Goal: Check status: Check status

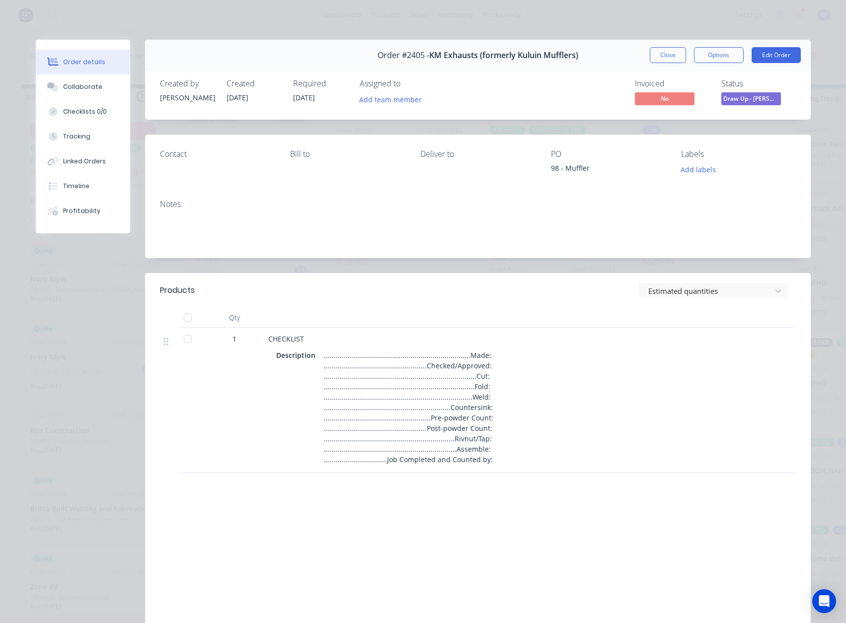
scroll to position [405, 0]
click at [650, 55] on button "Close" at bounding box center [668, 55] width 36 height 16
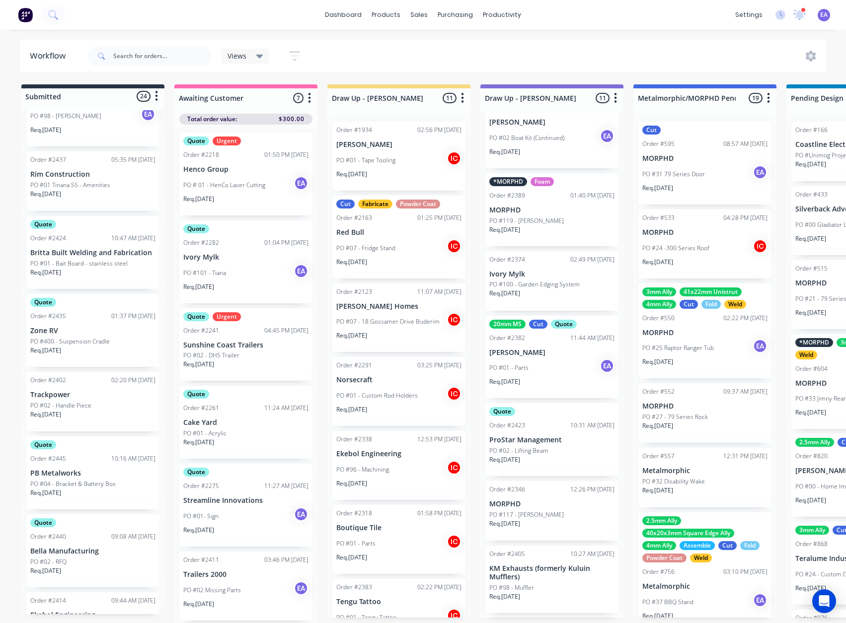
scroll to position [0, 0]
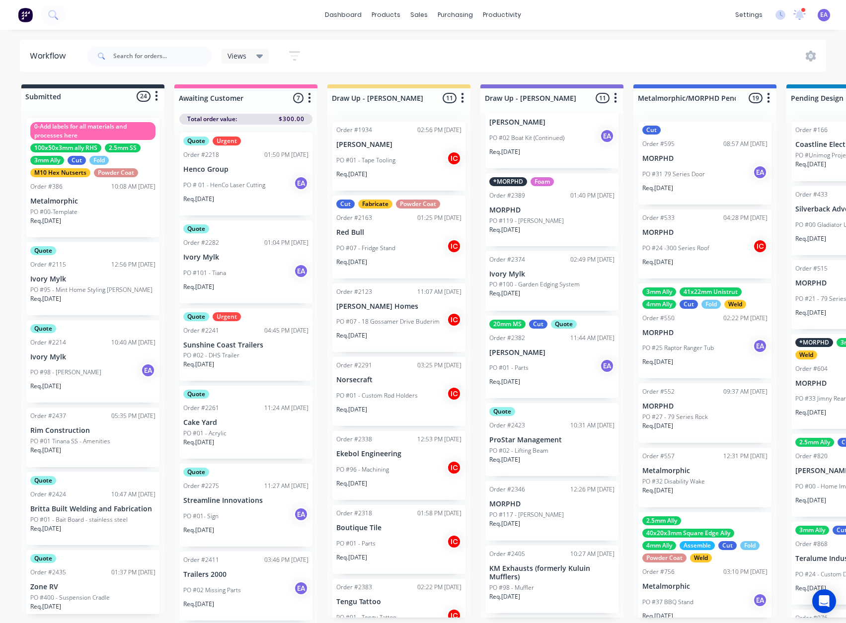
click at [237, 16] on div "dashboard products sales purchasing productivity dashboard products Product Cat…" at bounding box center [423, 15] width 846 height 30
click at [132, 57] on input "text" at bounding box center [162, 56] width 98 height 20
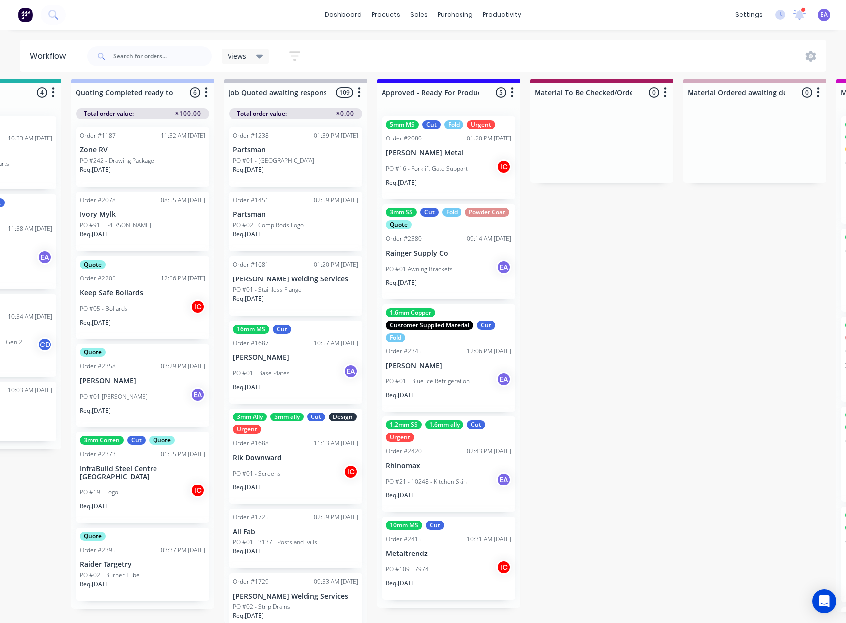
drag, startPoint x: 430, startPoint y: 447, endPoint x: 563, endPoint y: 469, distance: 134.9
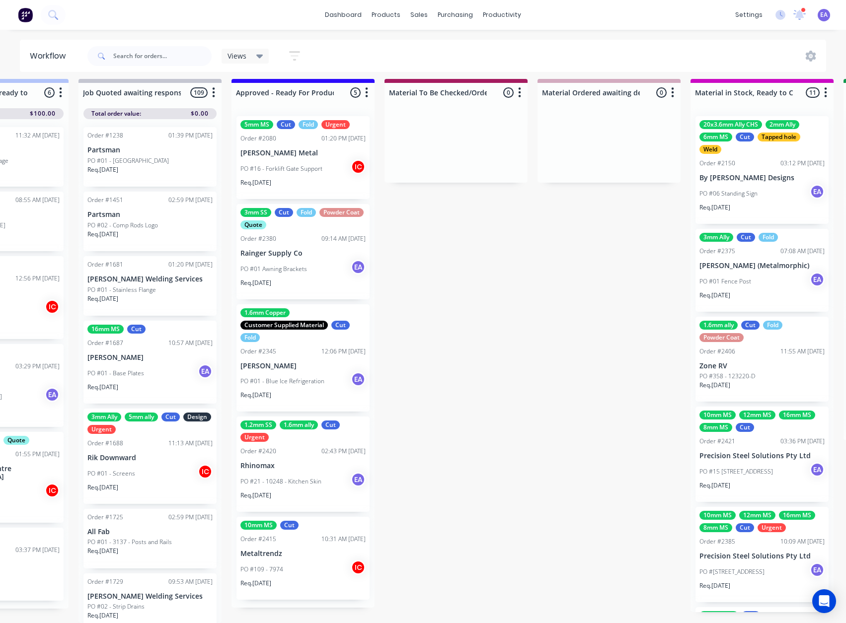
drag, startPoint x: 109, startPoint y: 477, endPoint x: 98, endPoint y: 479, distance: 11.0
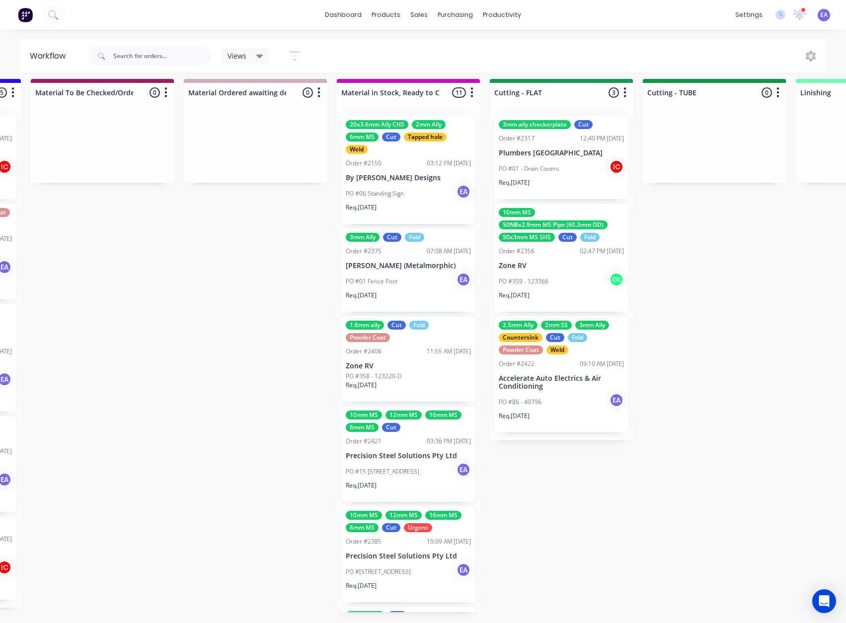
scroll to position [13, 1580]
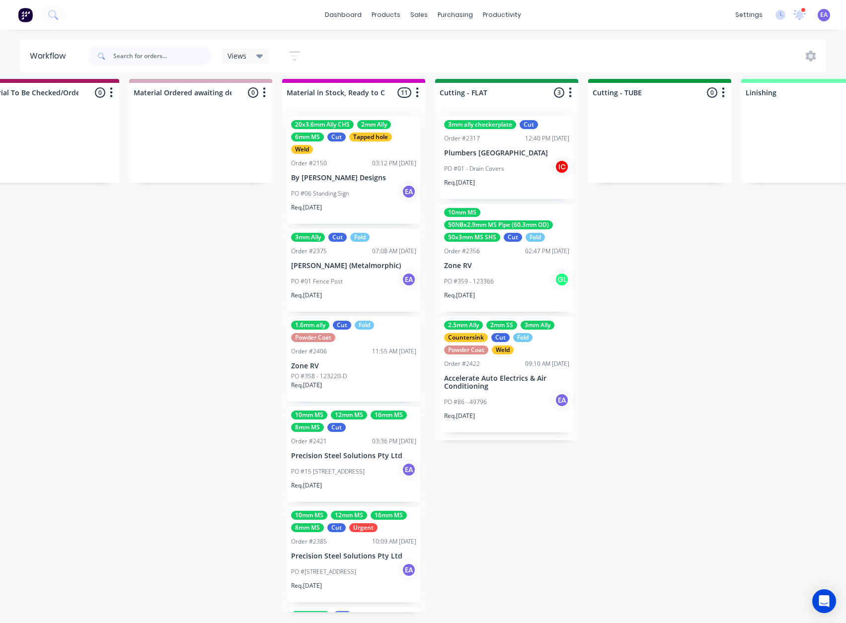
drag, startPoint x: 482, startPoint y: 413, endPoint x: 533, endPoint y: 422, distance: 51.5
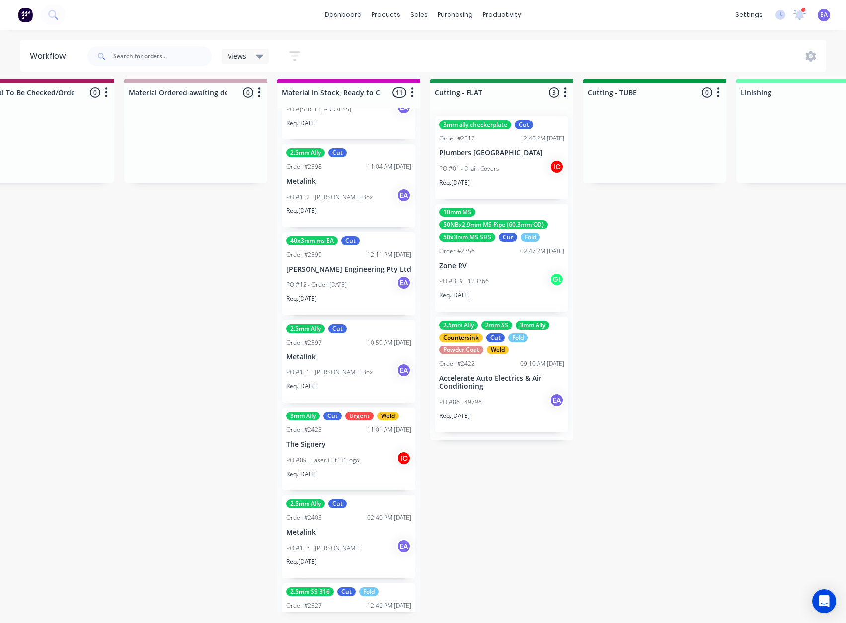
scroll to position [518, 0]
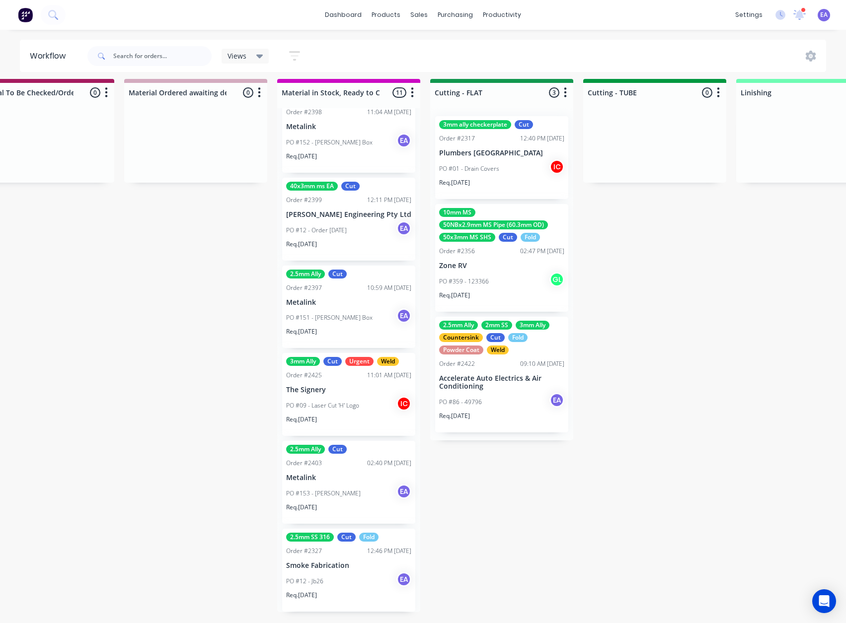
click at [363, 396] on div "PO #09 - Laser Cut 'H' Logo IC" at bounding box center [348, 405] width 125 height 19
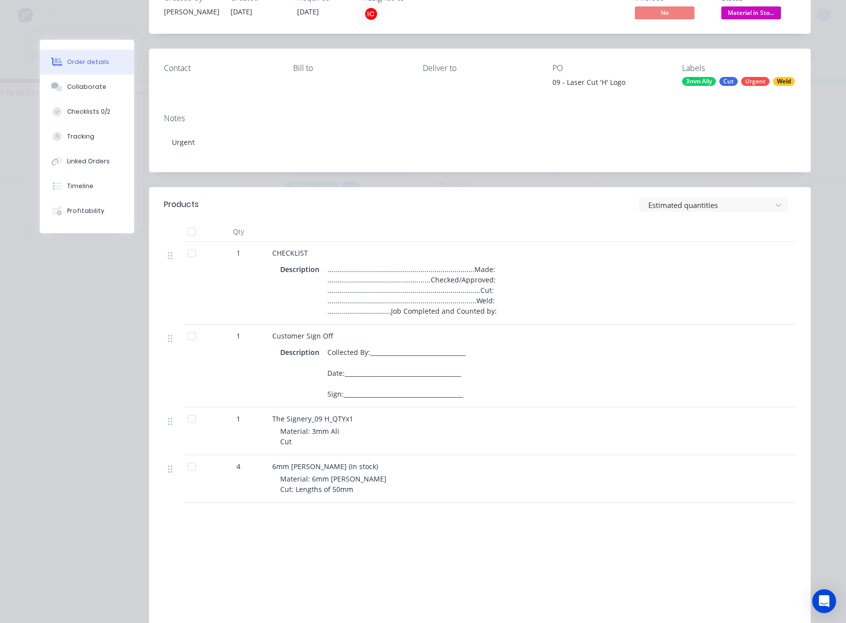
scroll to position [99, 0]
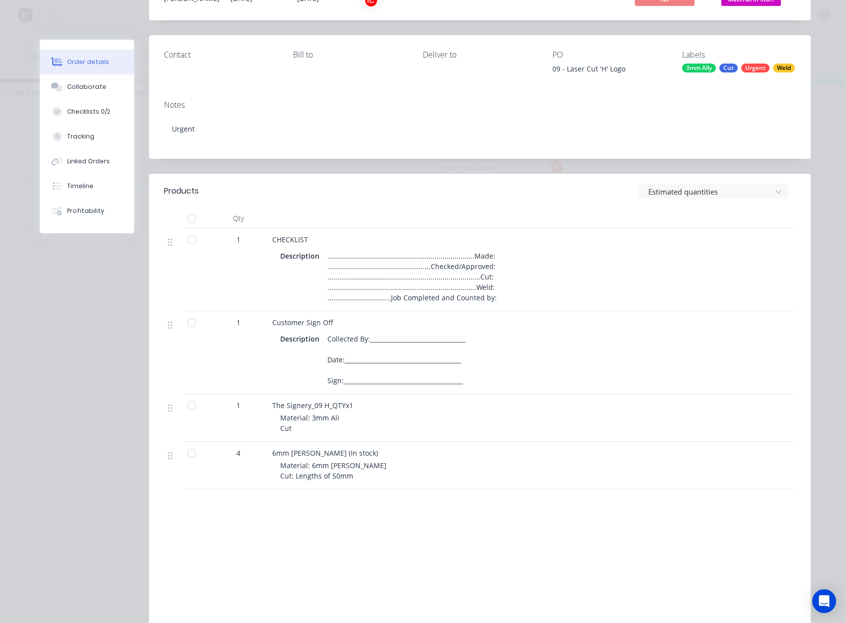
click at [267, 545] on div "Labour $0.00 Sub total $0.00 Margin $0.00 ( 0.00 %) Tax $0.00 Total $0.00" at bounding box center [480, 579] width 632 height 115
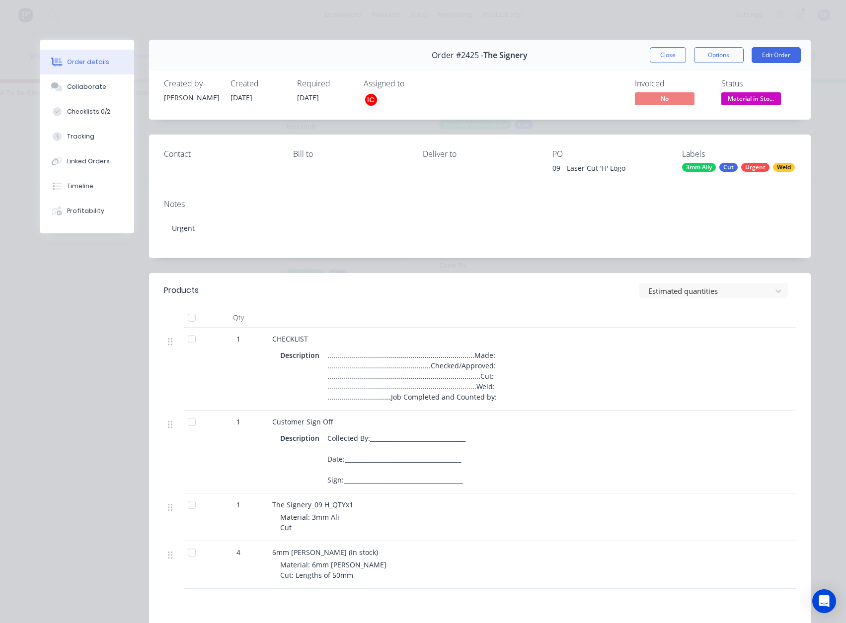
scroll to position [0, 1580]
click at [664, 52] on button "Close" at bounding box center [668, 55] width 36 height 16
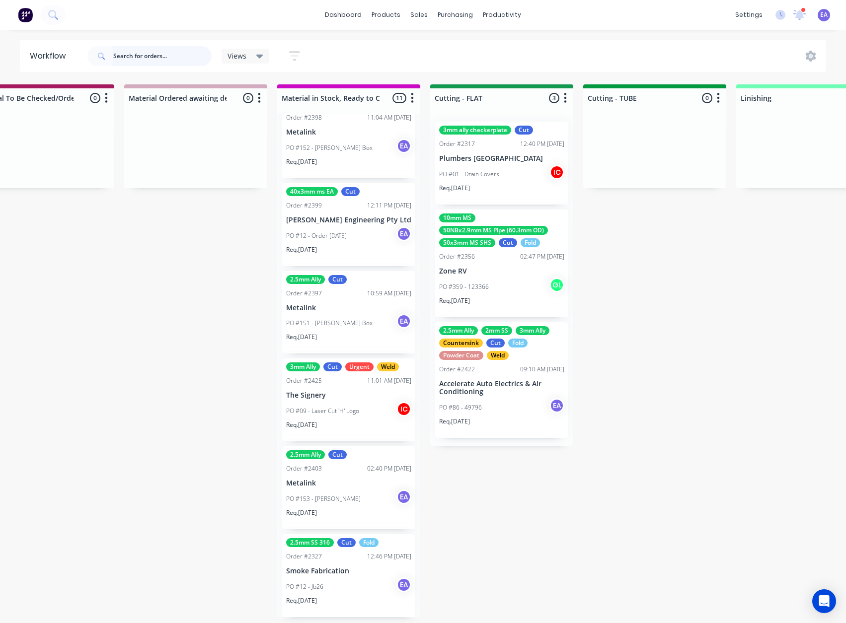
click at [176, 57] on input "text" at bounding box center [162, 56] width 98 height 20
click at [214, 297] on div "Submitted 24 Status colour #273444 hex #273444 Save Cancel Summaries Total orde…" at bounding box center [465, 356] width 4106 height 544
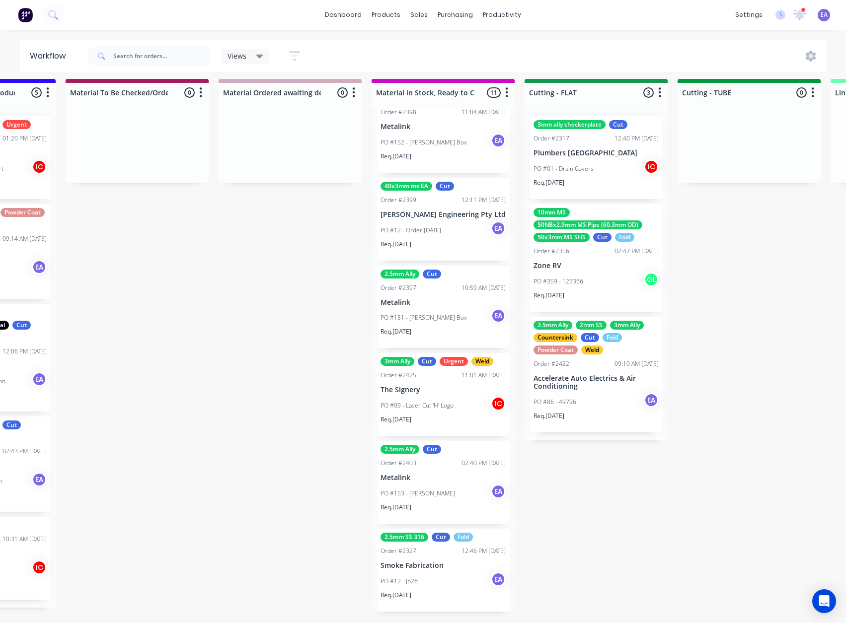
scroll to position [13, 1472]
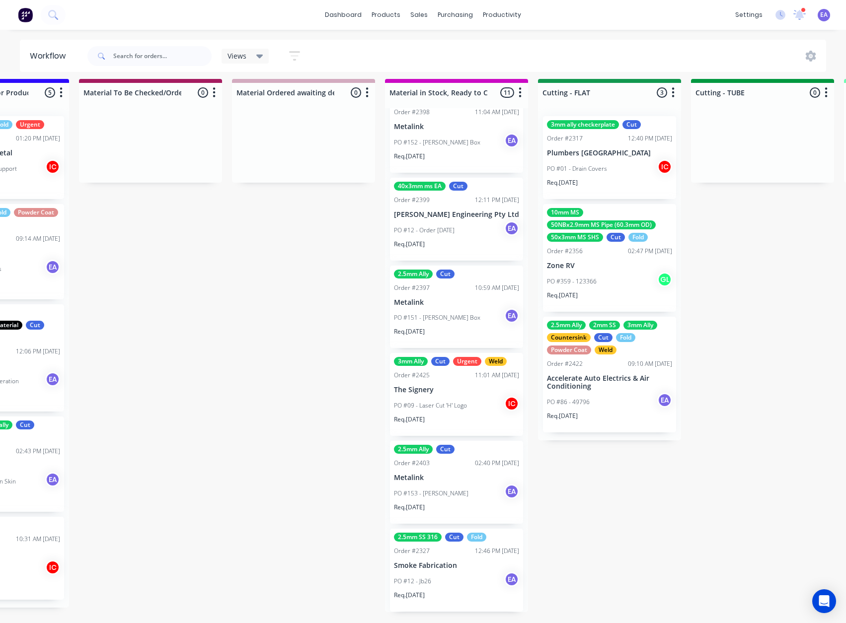
drag, startPoint x: 220, startPoint y: 283, endPoint x: 179, endPoint y: 300, distance: 44.7
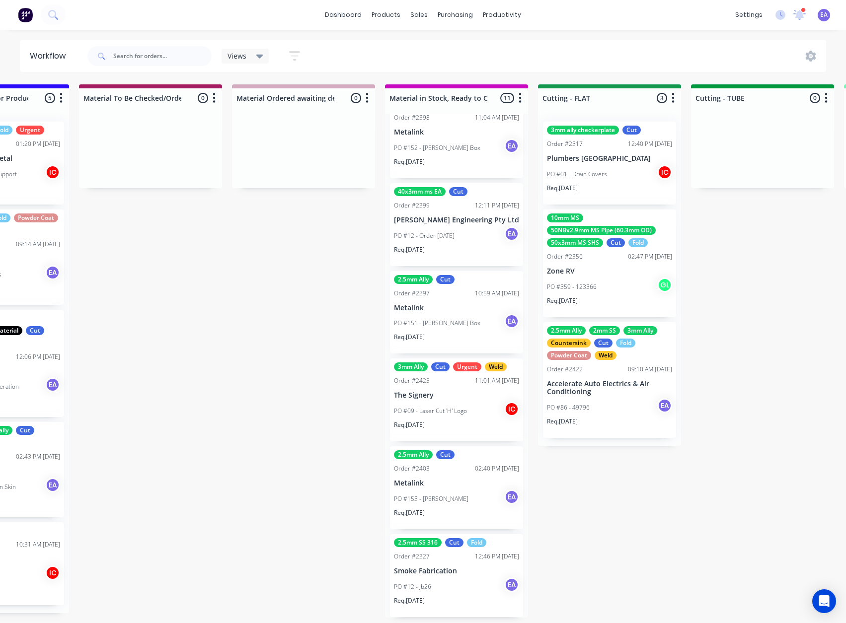
scroll to position [0, 1468]
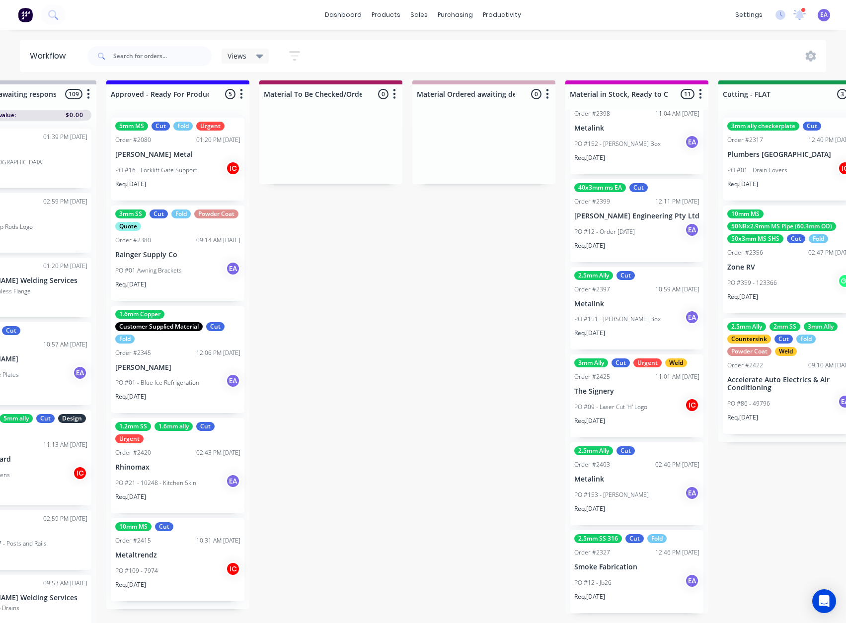
drag, startPoint x: 276, startPoint y: 287, endPoint x: 233, endPoint y: 291, distance: 43.4
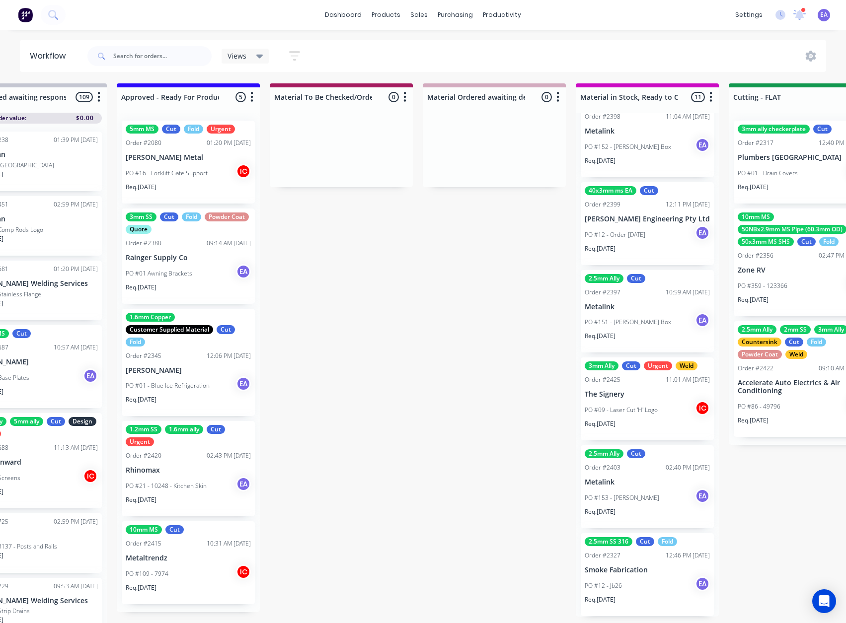
scroll to position [0, 1282]
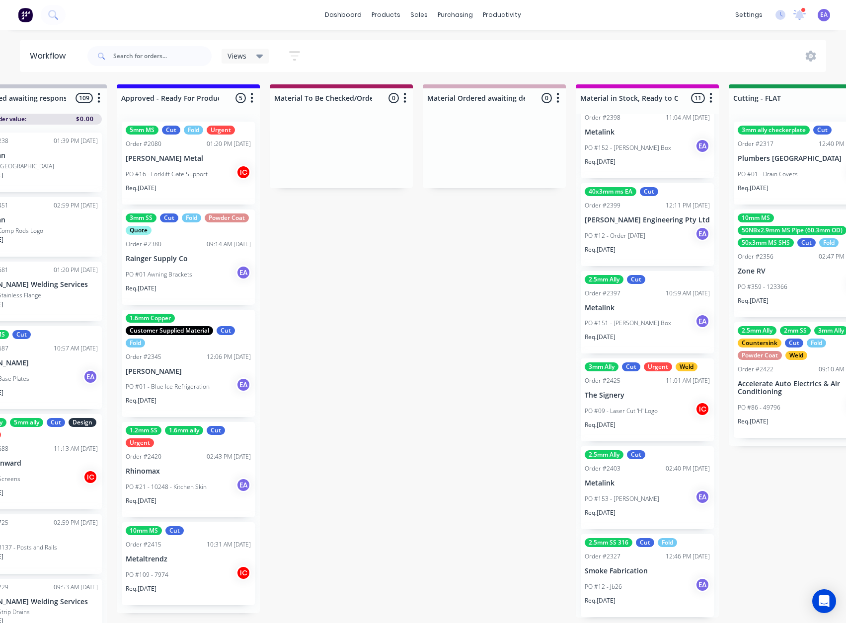
click at [355, 316] on div "Submitted 24 Status colour #273444 hex #273444 Save Cancel Summaries Total orde…" at bounding box center [764, 356] width 4106 height 544
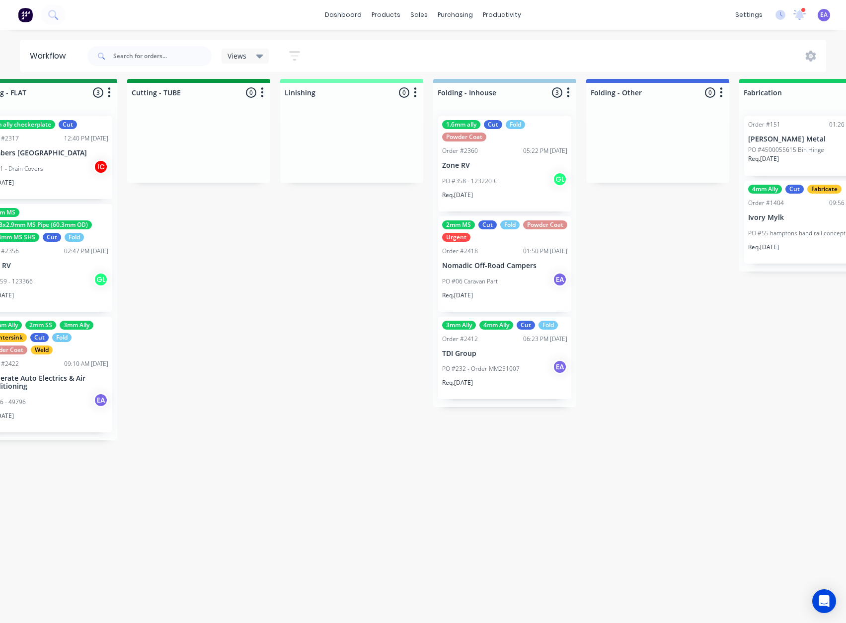
drag, startPoint x: 386, startPoint y: 361, endPoint x: 442, endPoint y: 365, distance: 56.3
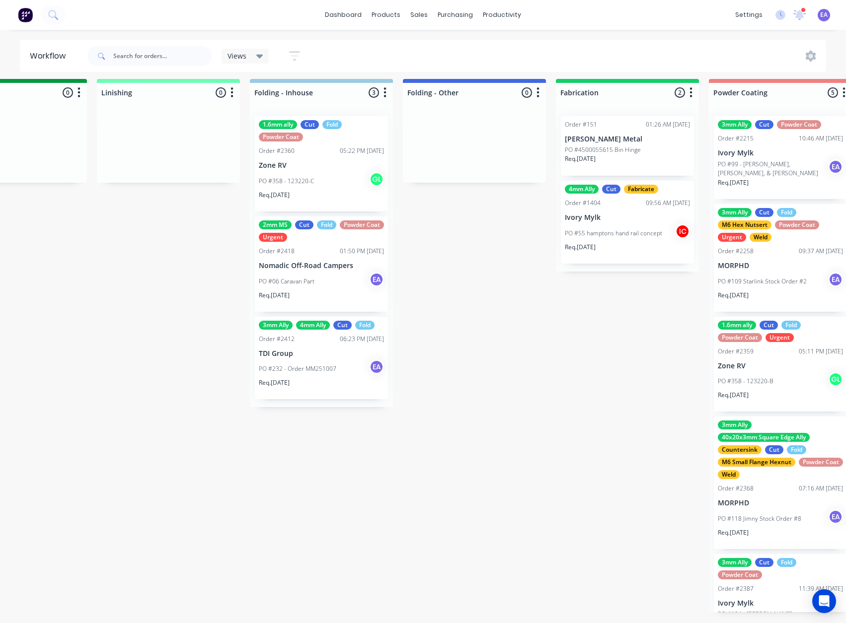
scroll to position [13, 2247]
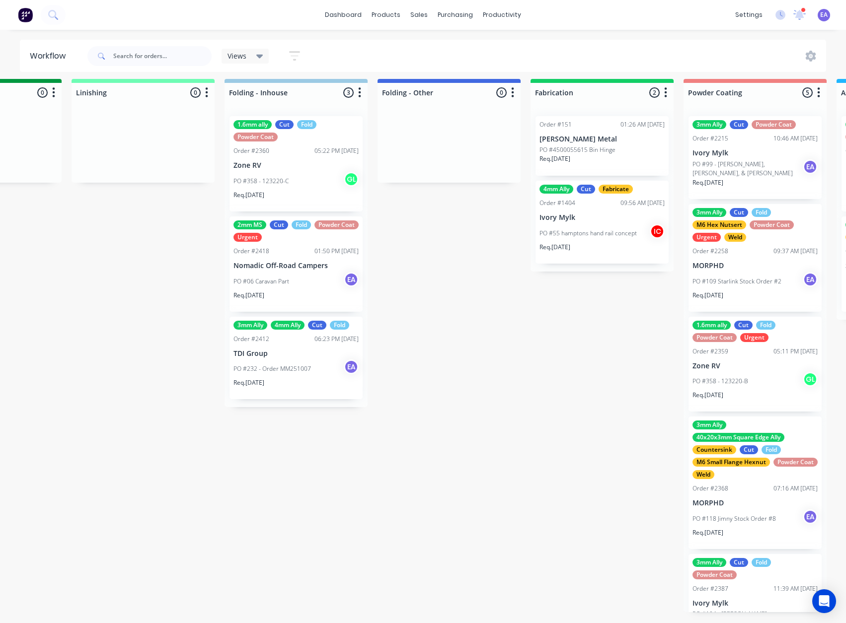
drag, startPoint x: 279, startPoint y: 344, endPoint x: 307, endPoint y: 348, distance: 28.0
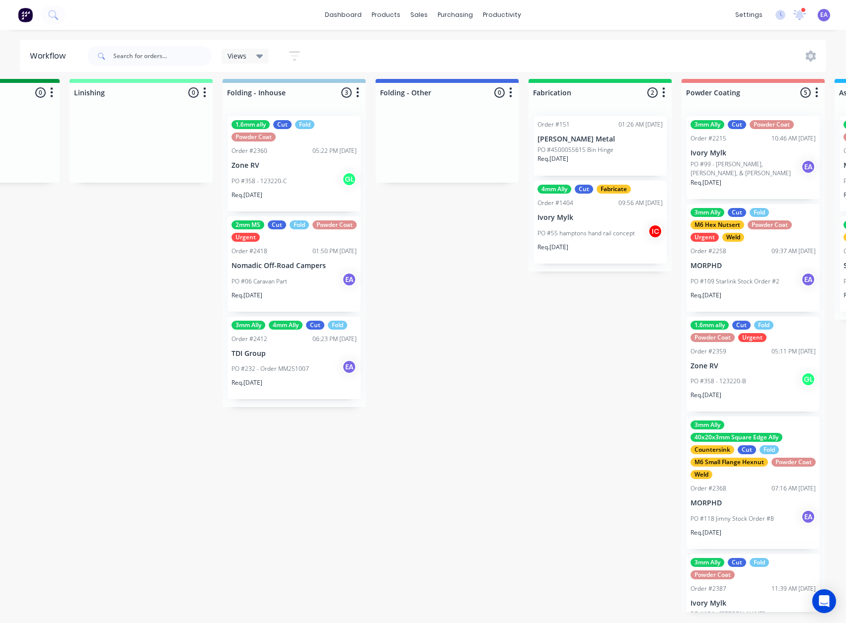
click at [311, 272] on div "PO #06 Caravan Part EA" at bounding box center [293, 281] width 125 height 19
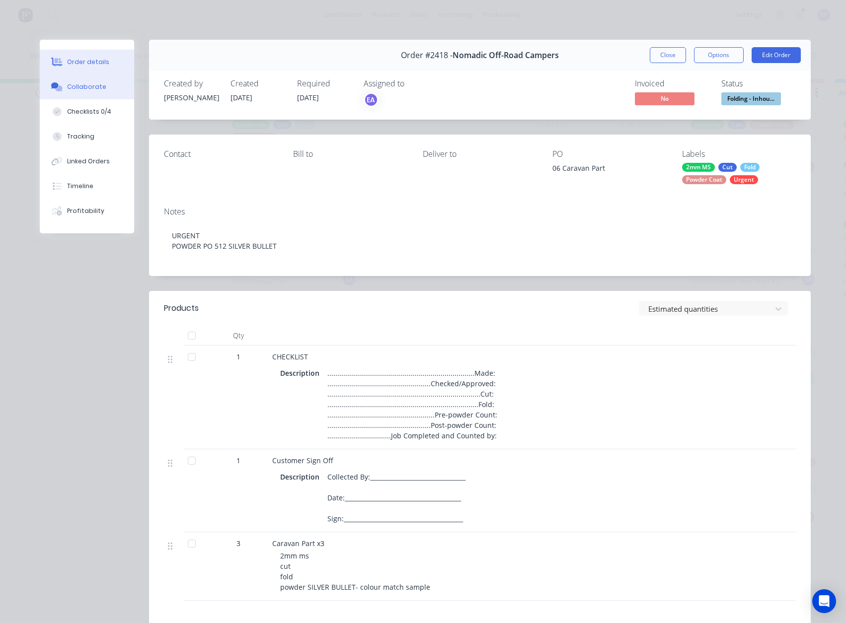
click at [82, 93] on button "Collaborate" at bounding box center [87, 87] width 94 height 25
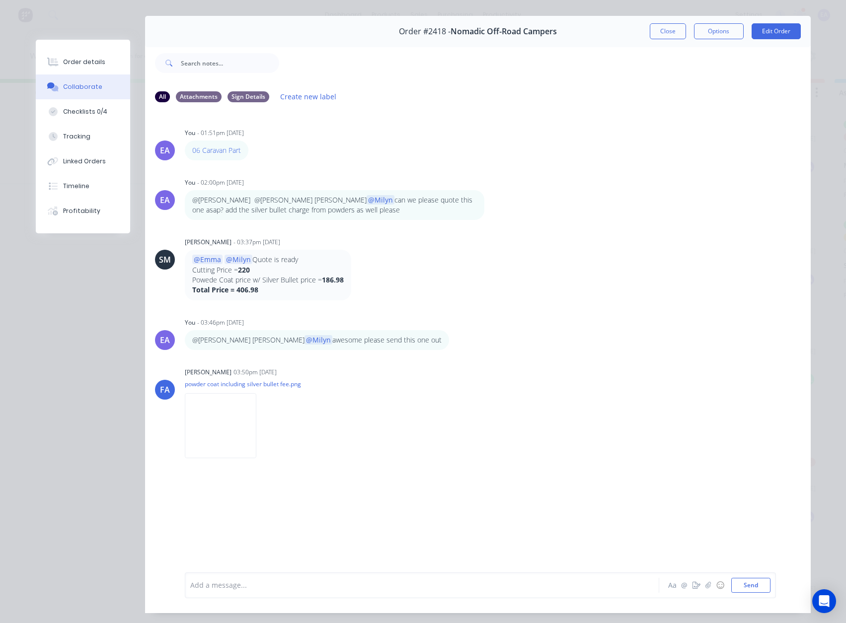
scroll to position [0, 0]
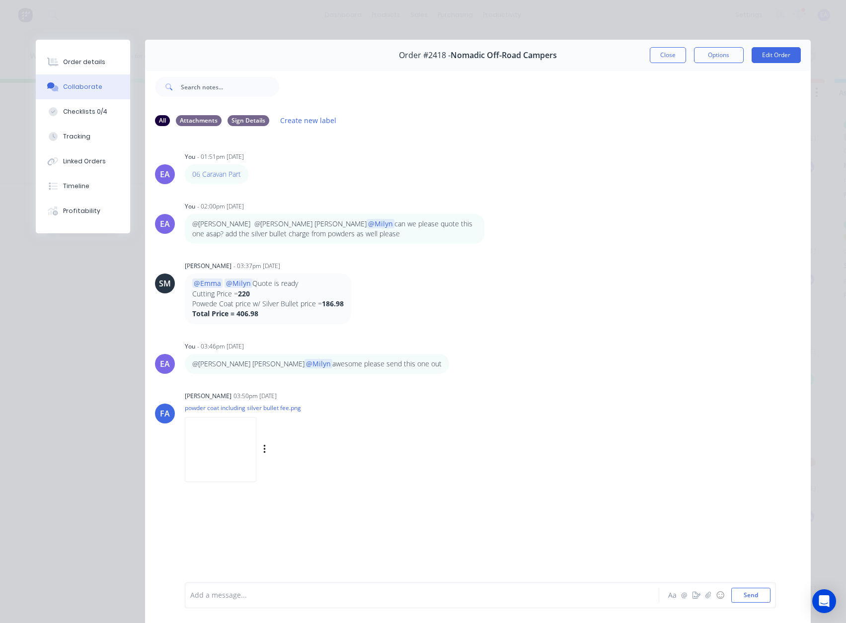
click at [218, 457] on img at bounding box center [221, 449] width 72 height 65
click at [480, 157] on div "You - 01:51pm [DATE]" at bounding box center [340, 157] width 310 height 9
click at [662, 59] on button "Close" at bounding box center [668, 55] width 36 height 16
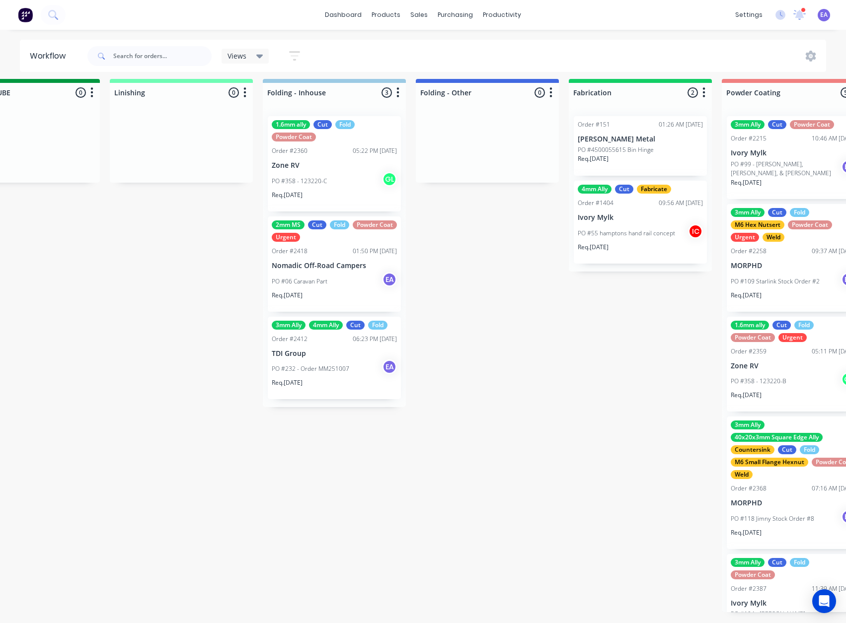
drag, startPoint x: 183, startPoint y: 277, endPoint x: 126, endPoint y: 294, distance: 59.6
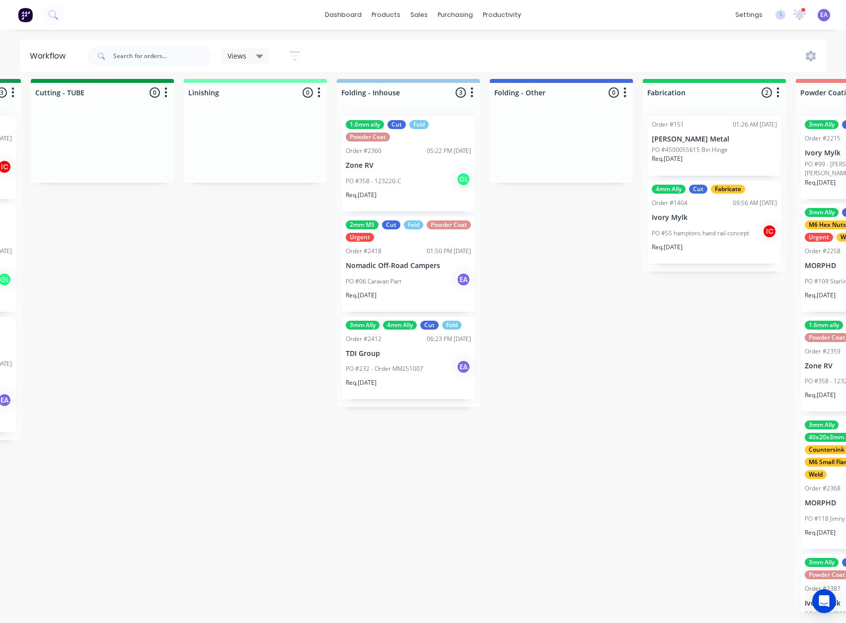
scroll to position [13, 0]
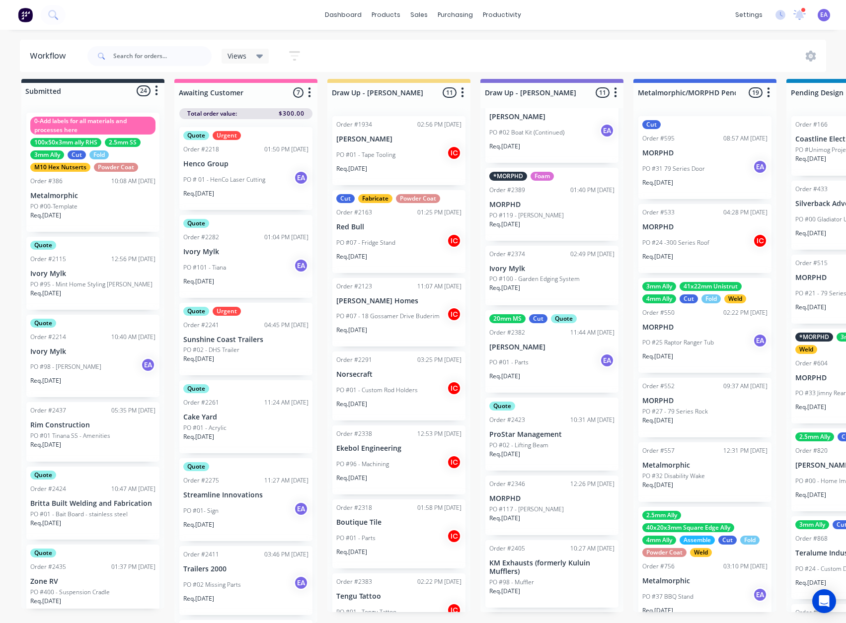
drag, startPoint x: 212, startPoint y: 241, endPoint x: -139, endPoint y: 331, distance: 361.5
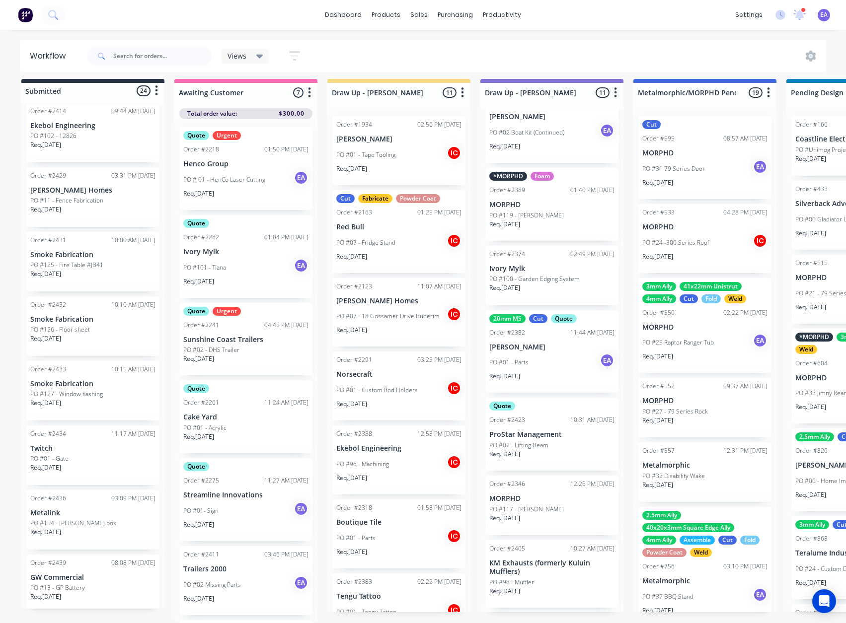
scroll to position [1287, 0]
